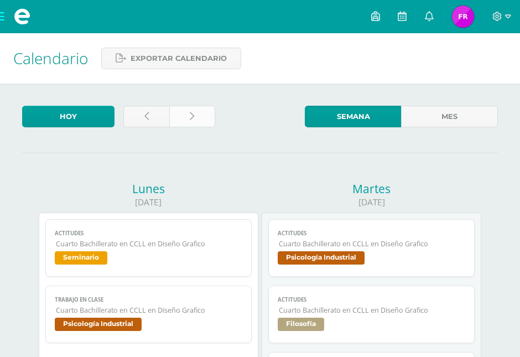
click at [197, 110] on link at bounding box center [192, 117] width 46 height 22
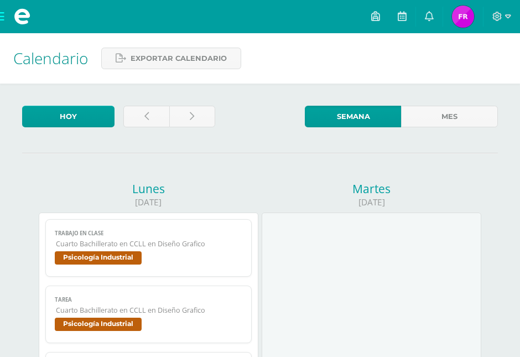
scroll to position [228, 0]
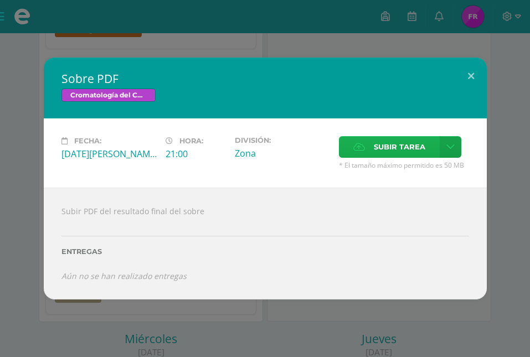
click at [369, 158] on label "Subir tarea" at bounding box center [389, 147] width 101 height 22
click at [0, 0] on input "Subir tarea" at bounding box center [0, 0] width 0 height 0
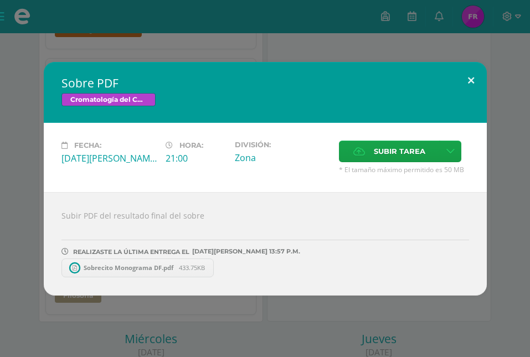
click at [469, 74] on button at bounding box center [471, 81] width 32 height 38
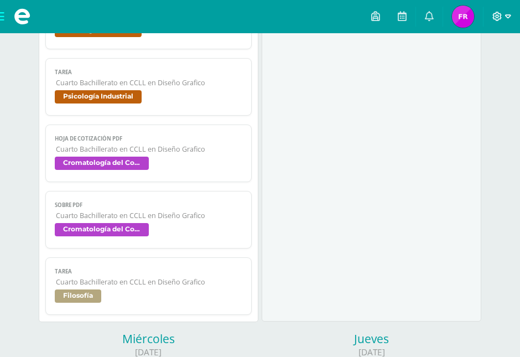
click at [502, 18] on icon at bounding box center [497, 16] width 9 height 9
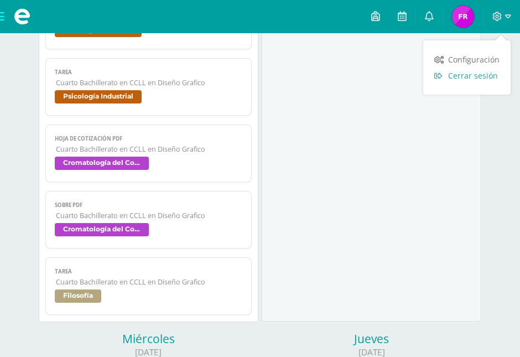
click at [461, 79] on span "Cerrar sesión" at bounding box center [474, 75] width 50 height 11
